Goal: Task Accomplishment & Management: Use online tool/utility

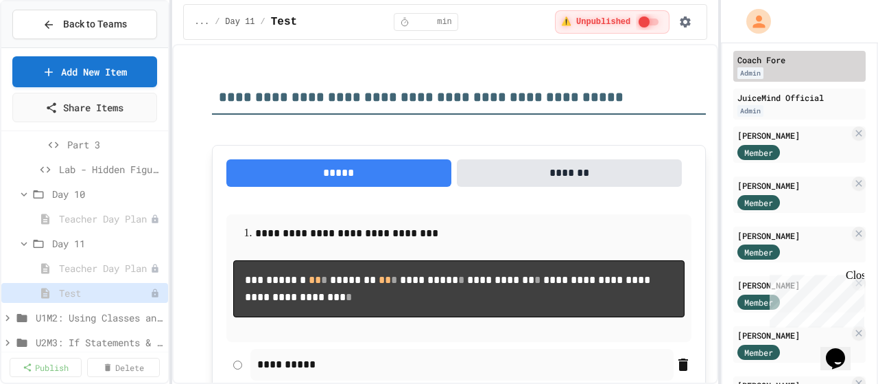
scroll to position [137, 0]
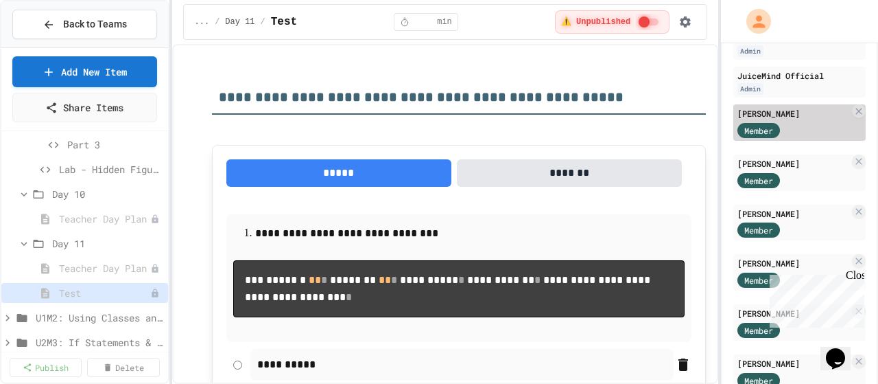
click at [791, 138] on div "Member" at bounding box center [772, 129] width 69 height 17
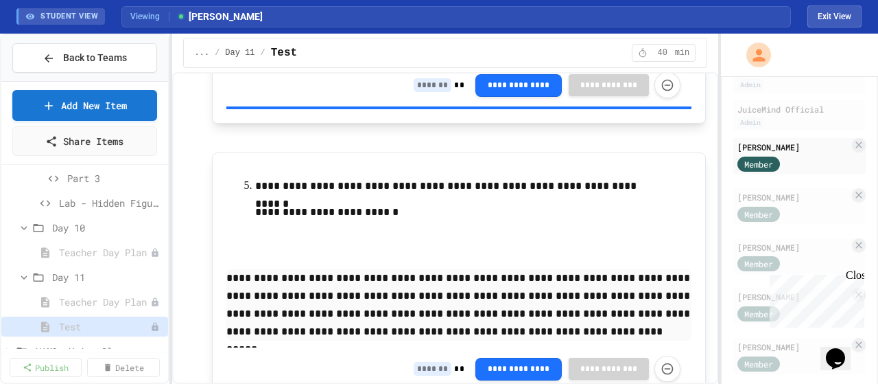
scroll to position [9470, 0]
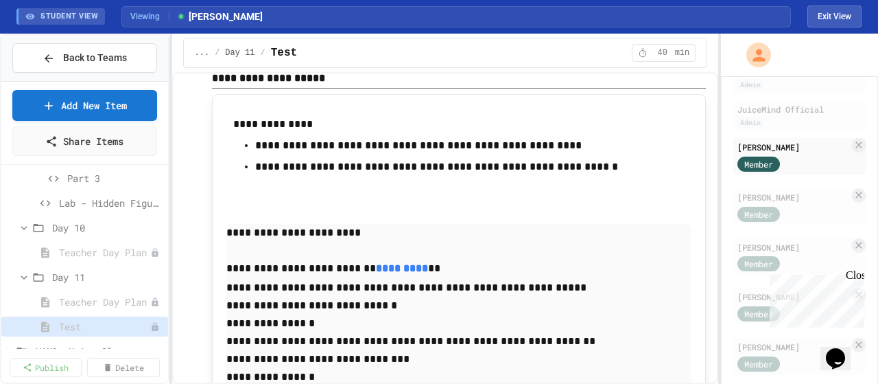
scroll to position [9882, 0]
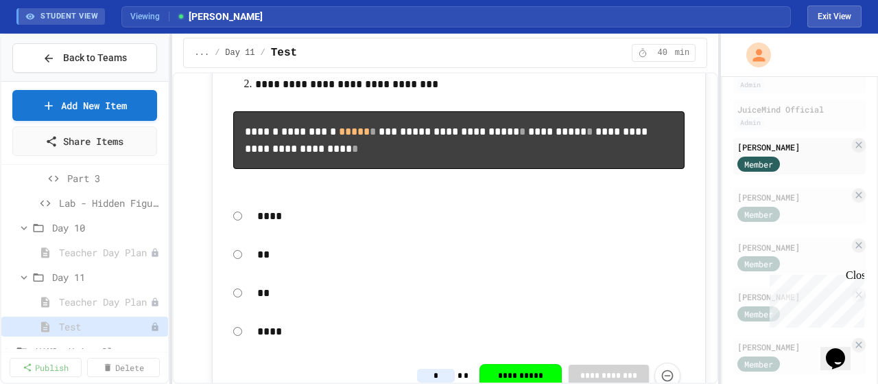
scroll to position [0, 0]
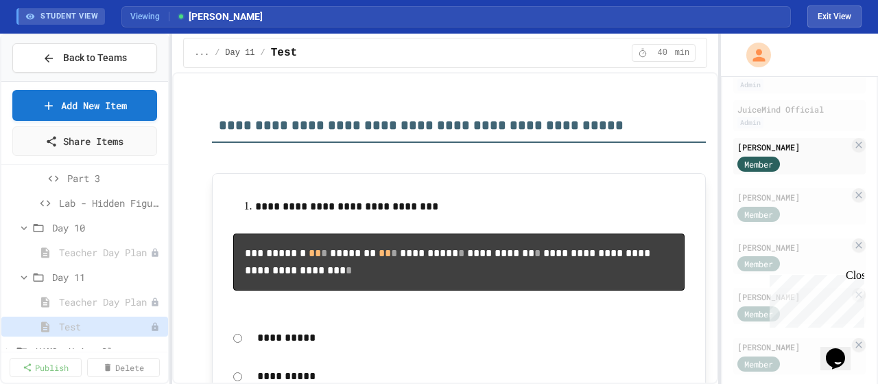
click at [857, 277] on div "Close" at bounding box center [854, 277] width 17 height 17
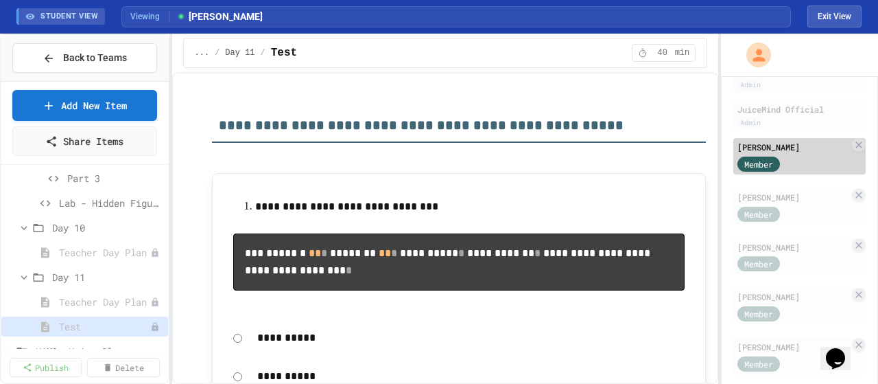
click at [810, 172] on div "Member" at bounding box center [794, 162] width 112 height 17
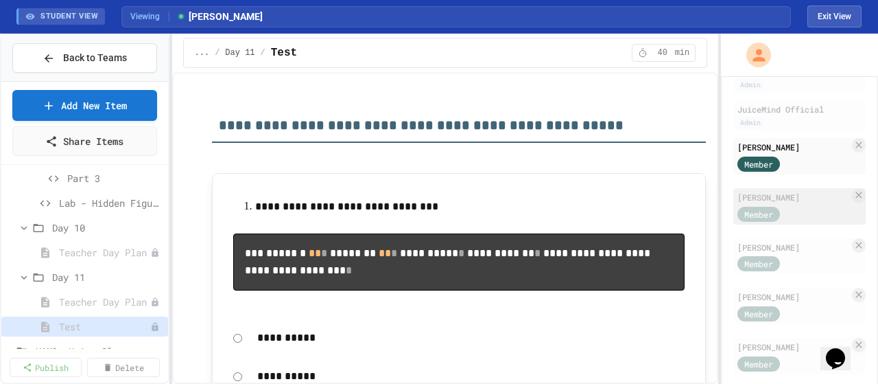
click at [810, 203] on div "[PERSON_NAME]" at bounding box center [794, 197] width 112 height 12
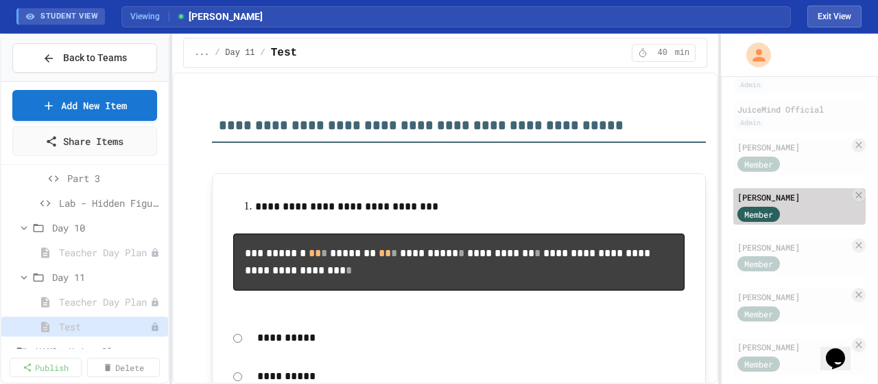
type input "*"
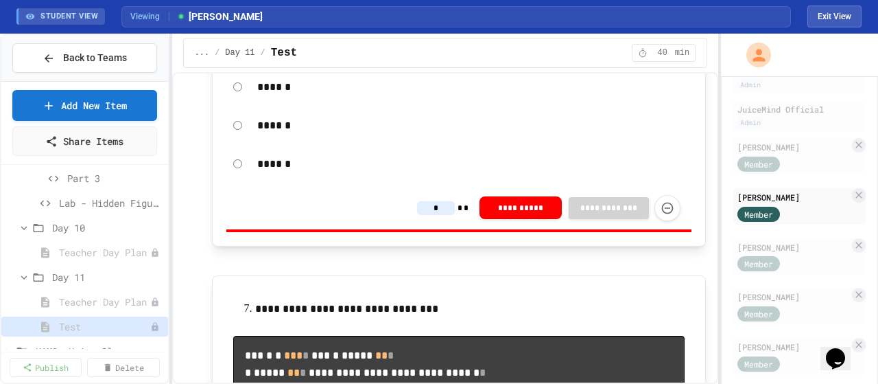
scroll to position [2470, 0]
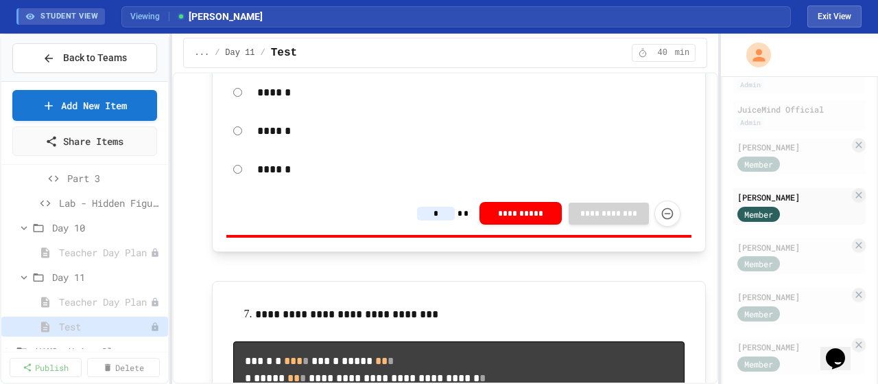
drag, startPoint x: 788, startPoint y: 205, endPoint x: 458, endPoint y: 237, distance: 330.9
click at [788, 172] on div "Member" at bounding box center [772, 162] width 69 height 17
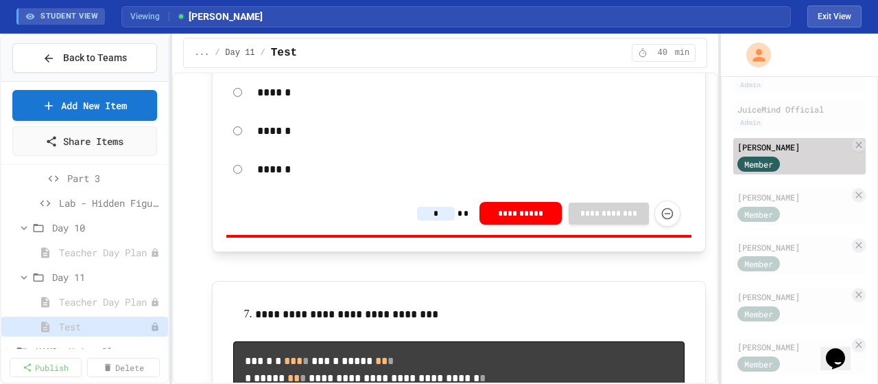
type input "*"
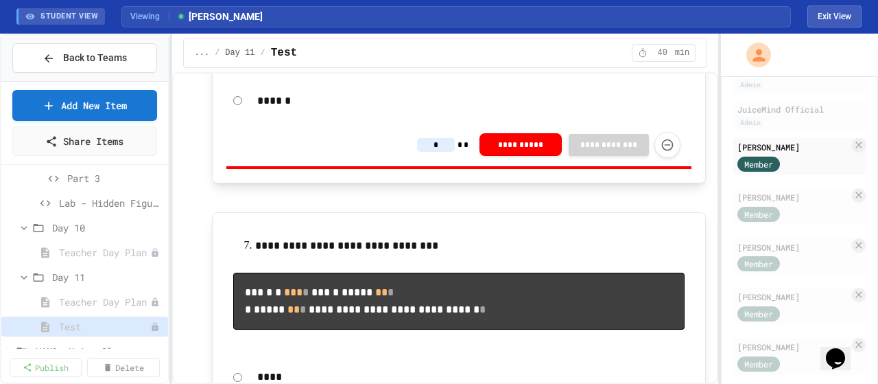
scroll to position [2470, 0]
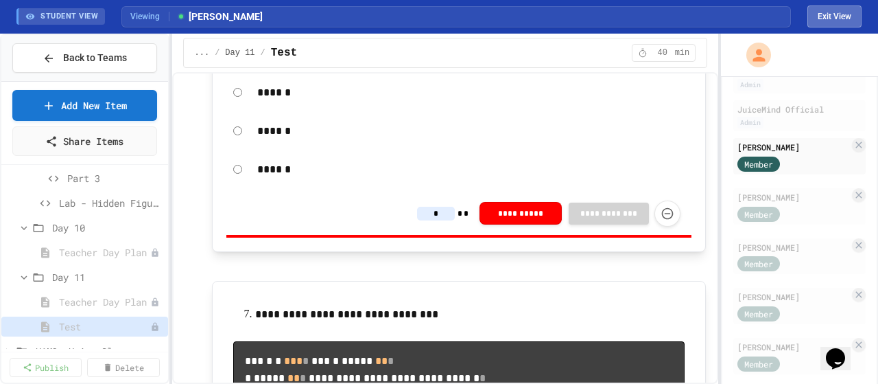
click at [843, 19] on button "Exit View" at bounding box center [835, 16] width 54 height 22
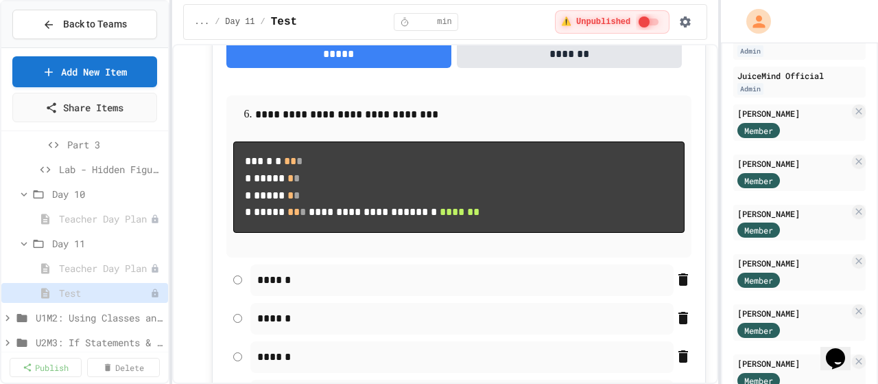
scroll to position [2731, 0]
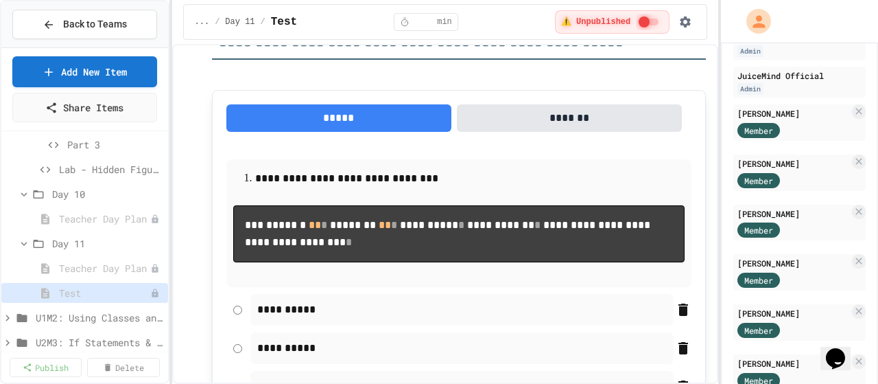
scroll to position [0, 0]
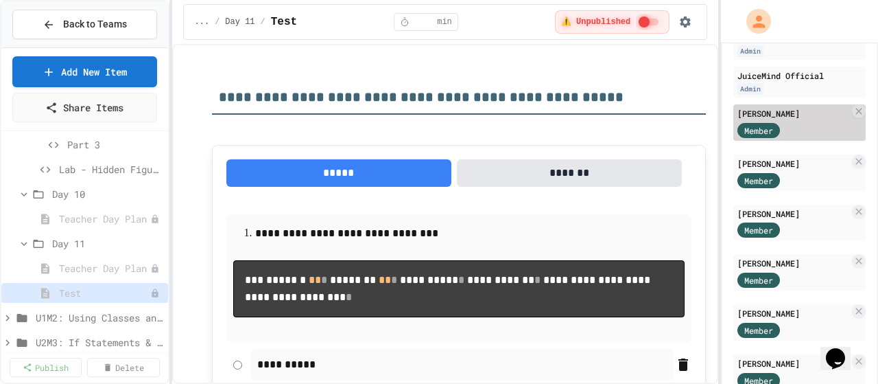
click at [780, 138] on div "Member" at bounding box center [772, 129] width 69 height 17
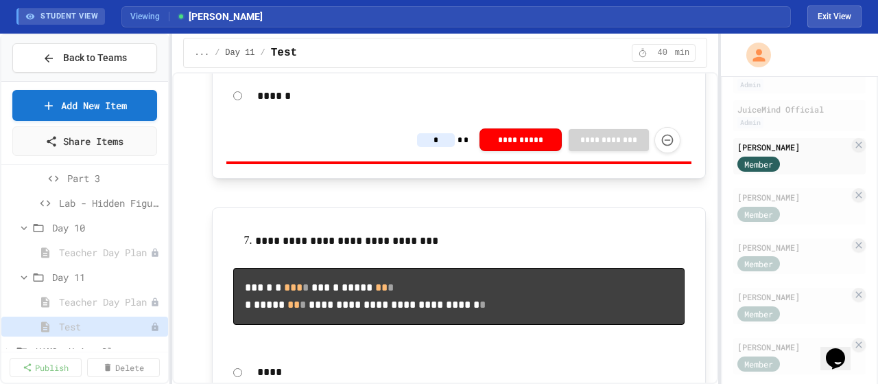
scroll to position [2539, 0]
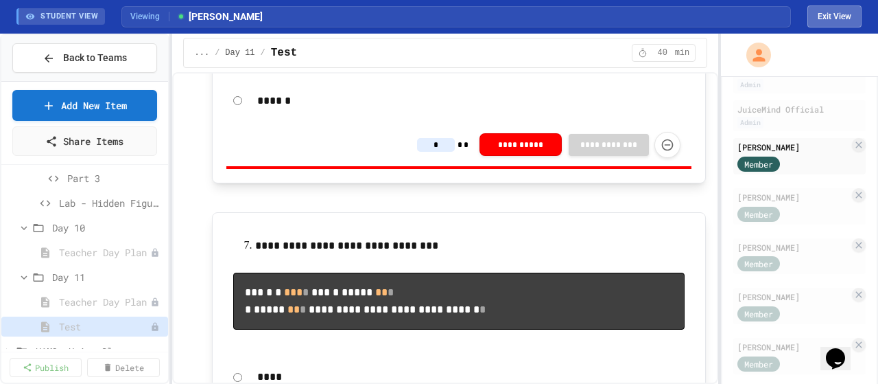
click at [817, 17] on button "Exit View" at bounding box center [835, 16] width 54 height 22
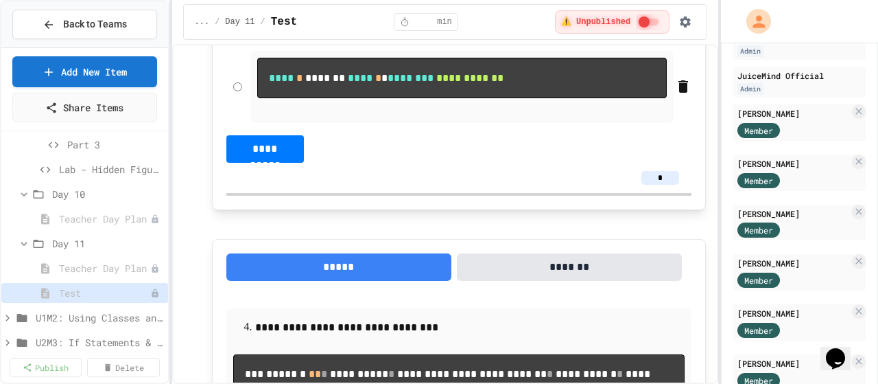
scroll to position [1326, 0]
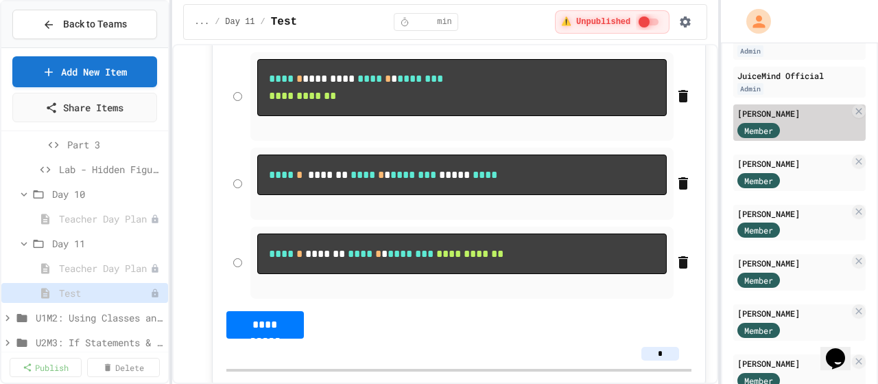
click at [803, 138] on div "Member" at bounding box center [772, 129] width 69 height 17
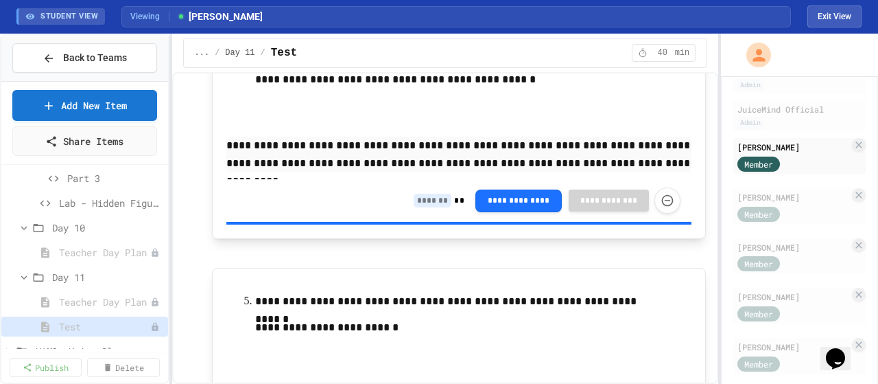
scroll to position [9149, 0]
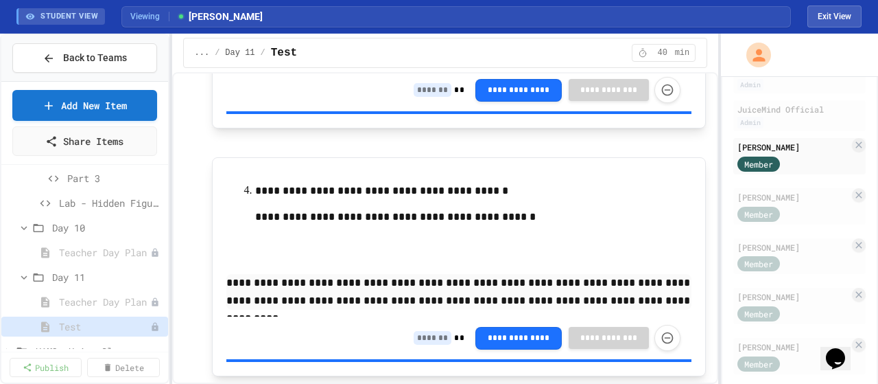
click at [781, 222] on div "Member" at bounding box center [772, 212] width 69 height 17
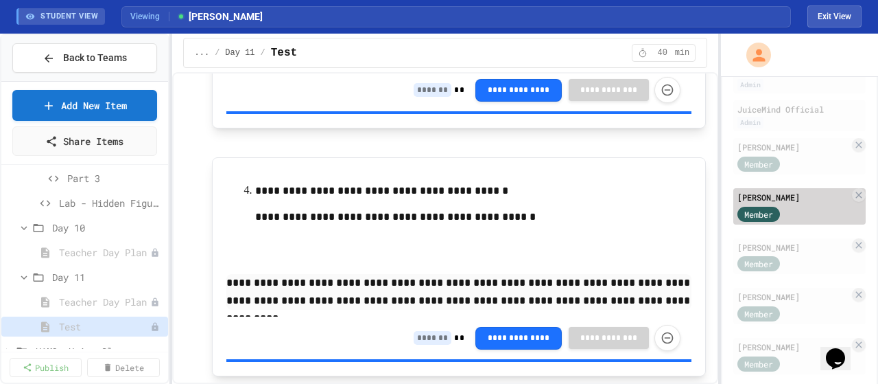
type input "*"
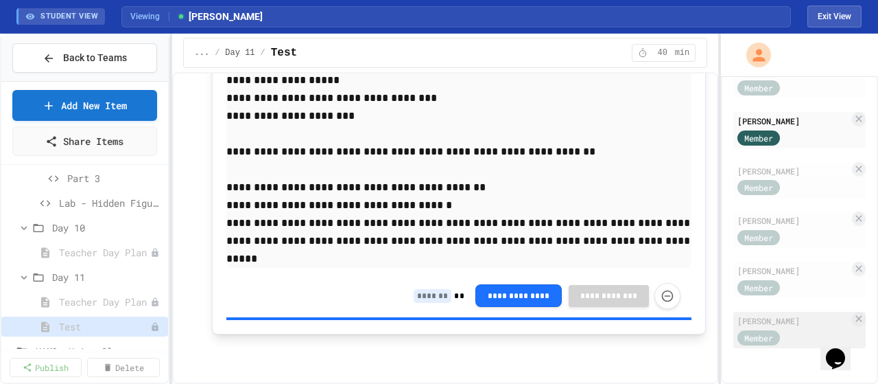
scroll to position [261, 0]
click at [767, 281] on span "Member" at bounding box center [759, 287] width 29 height 12
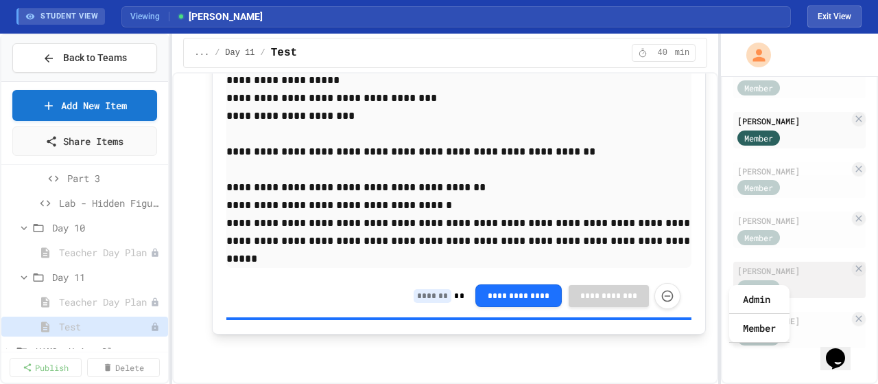
click at [795, 264] on div "[PERSON_NAME]" at bounding box center [794, 270] width 112 height 12
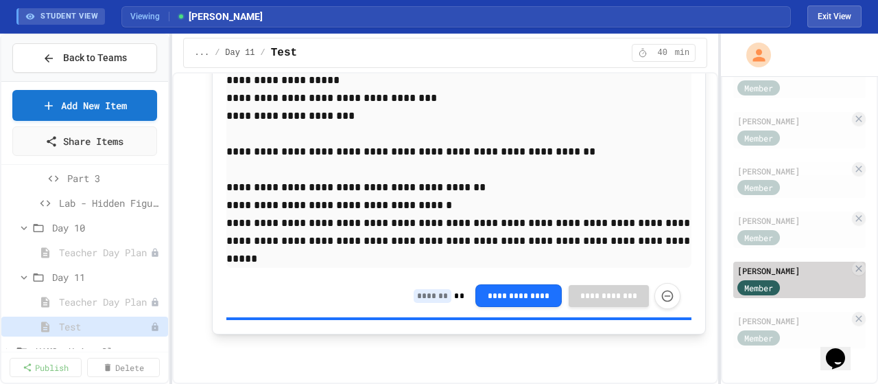
type input "*"
click at [800, 264] on div "[PERSON_NAME]" at bounding box center [794, 270] width 112 height 12
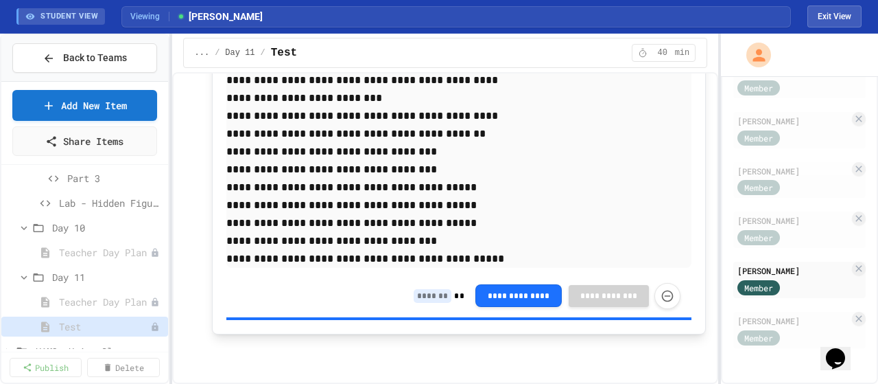
scroll to position [12520, 0]
